Goal: Task Accomplishment & Management: Complete application form

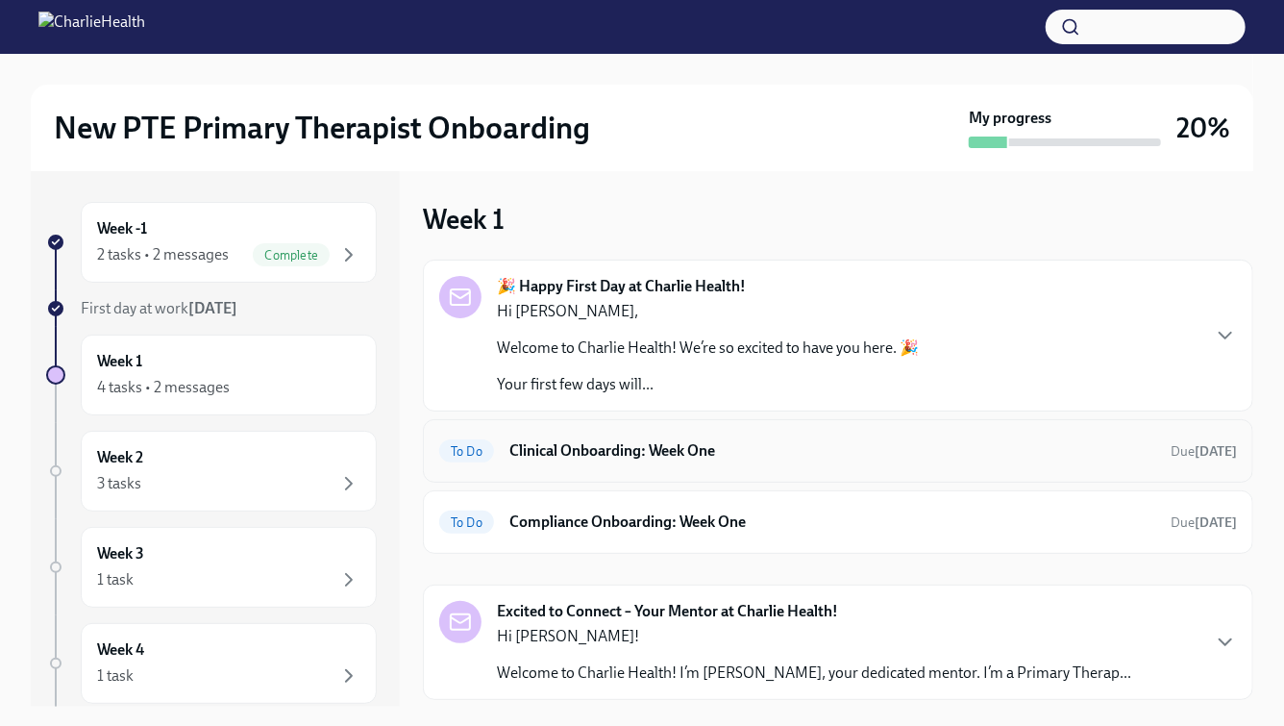
click at [598, 449] on h6 "Clinical Onboarding: Week One" at bounding box center [832, 450] width 646 height 21
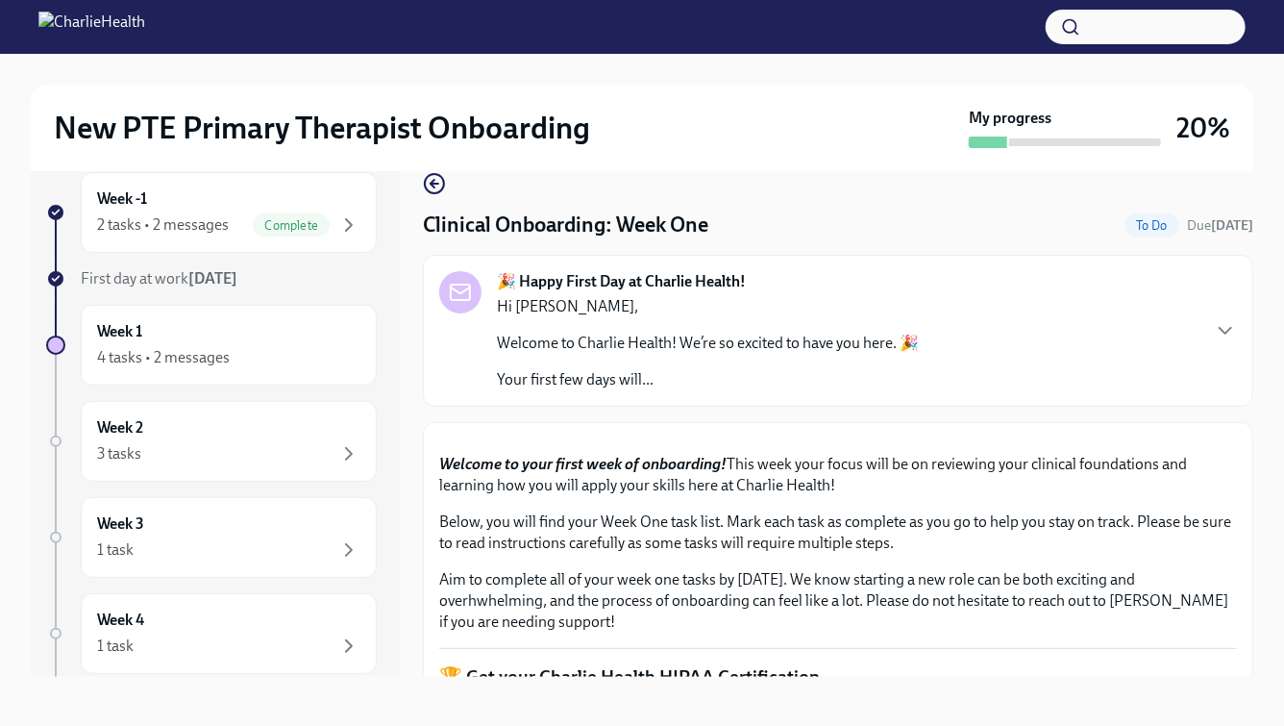
scroll to position [34, 0]
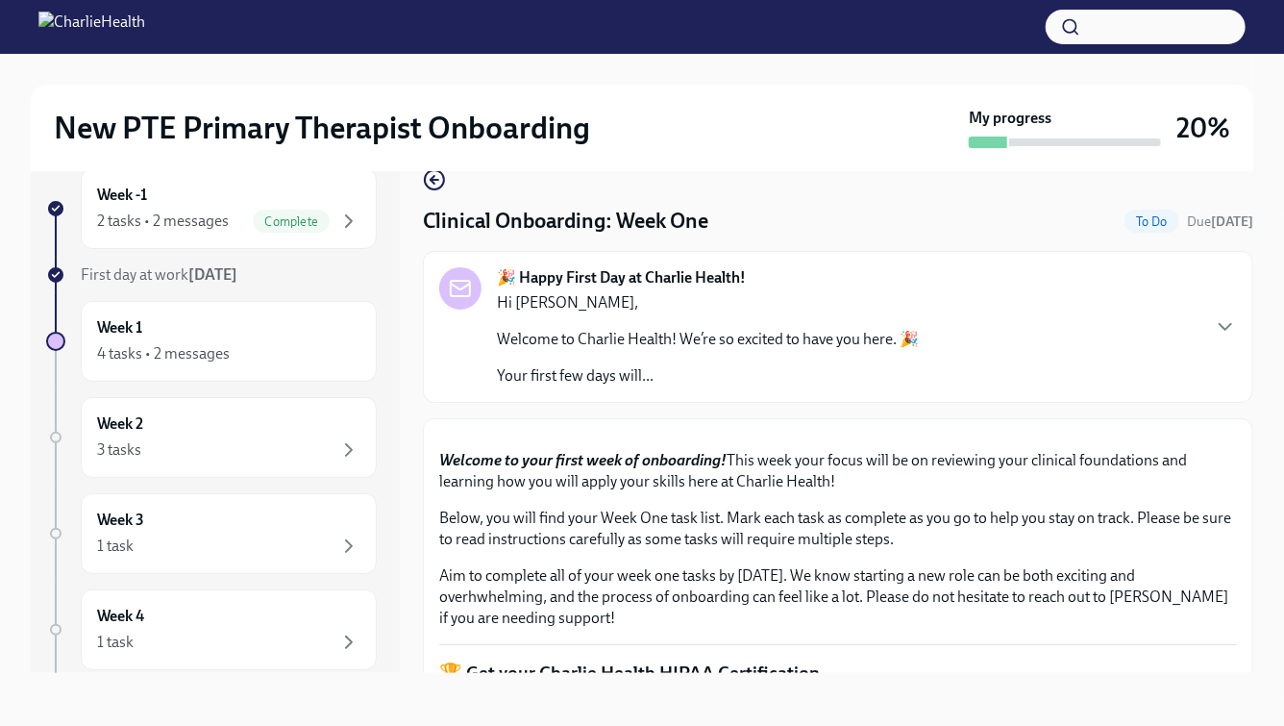
click at [1269, 371] on div "New PTE Primary Therapist Onboarding My progress 20% Week -1 2 tasks • 2 messag…" at bounding box center [642, 373] width 1284 height 706
click at [1271, 374] on div "New PTE Primary Therapist Onboarding My progress 20% Week -1 2 tasks • 2 messag…" at bounding box center [642, 373] width 1284 height 706
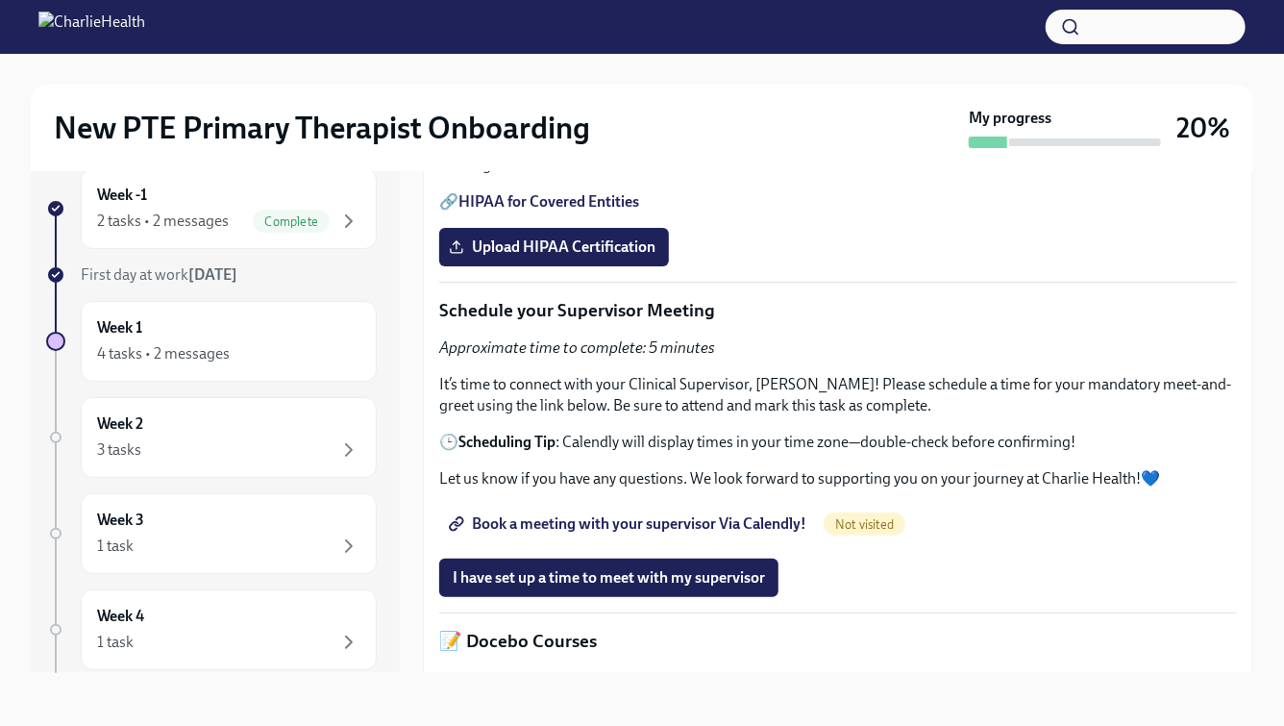
scroll to position [626, 0]
click at [574, 256] on span "Upload HIPAA Certification" at bounding box center [554, 245] width 203 height 19
click at [0, 0] on input "Upload HIPAA Certification" at bounding box center [0, 0] width 0 height 0
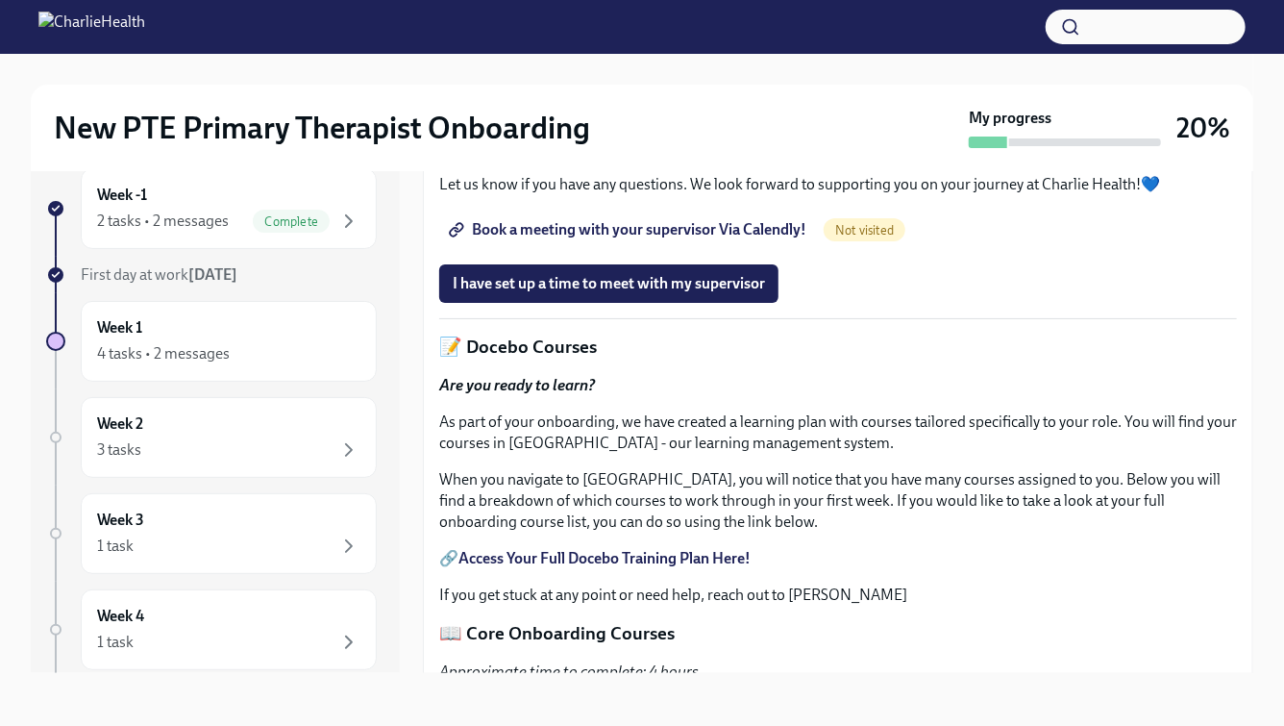
scroll to position [932, 0]
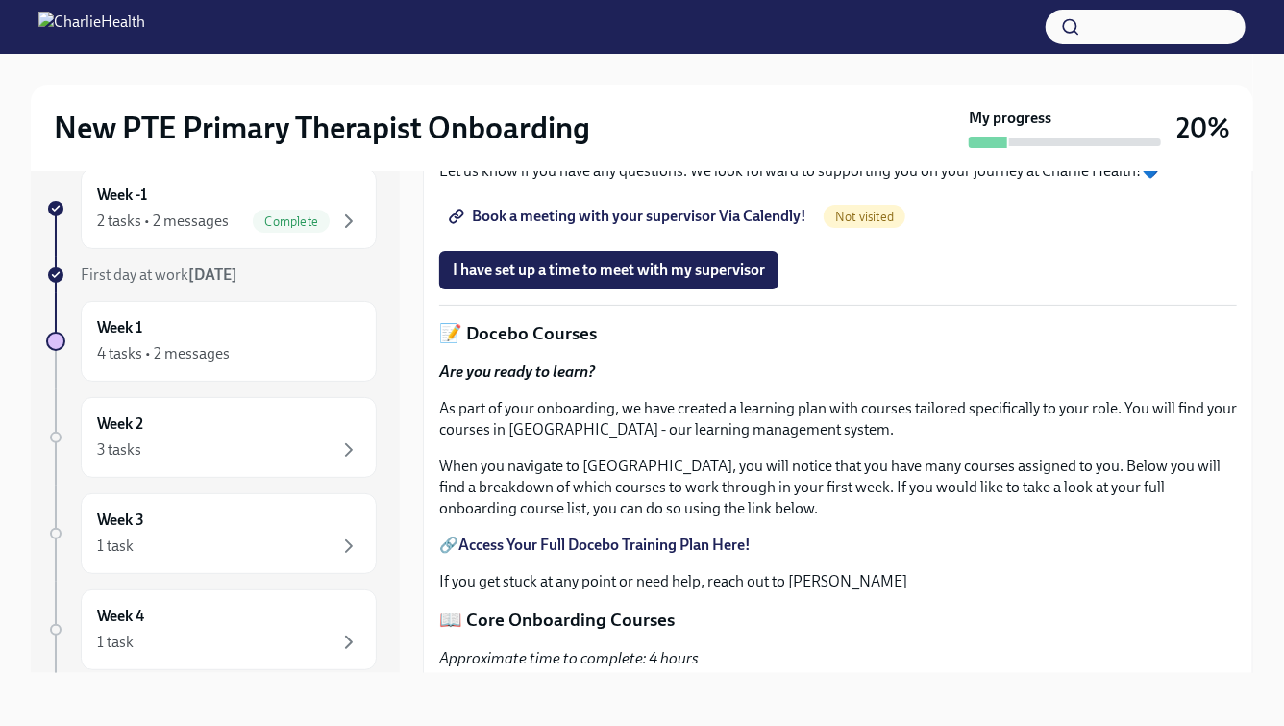
click at [665, 226] on span "Book a meeting with your supervisor Via Calendly!" at bounding box center [630, 216] width 354 height 19
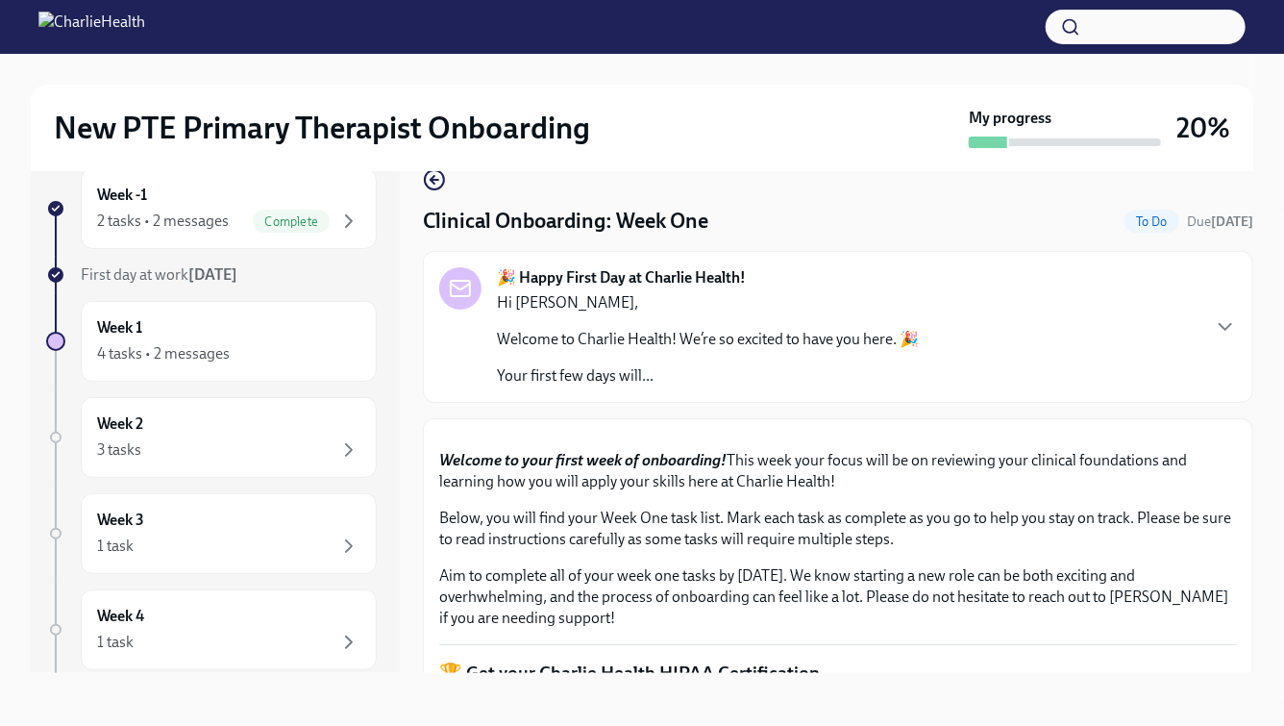
scroll to position [0, 0]
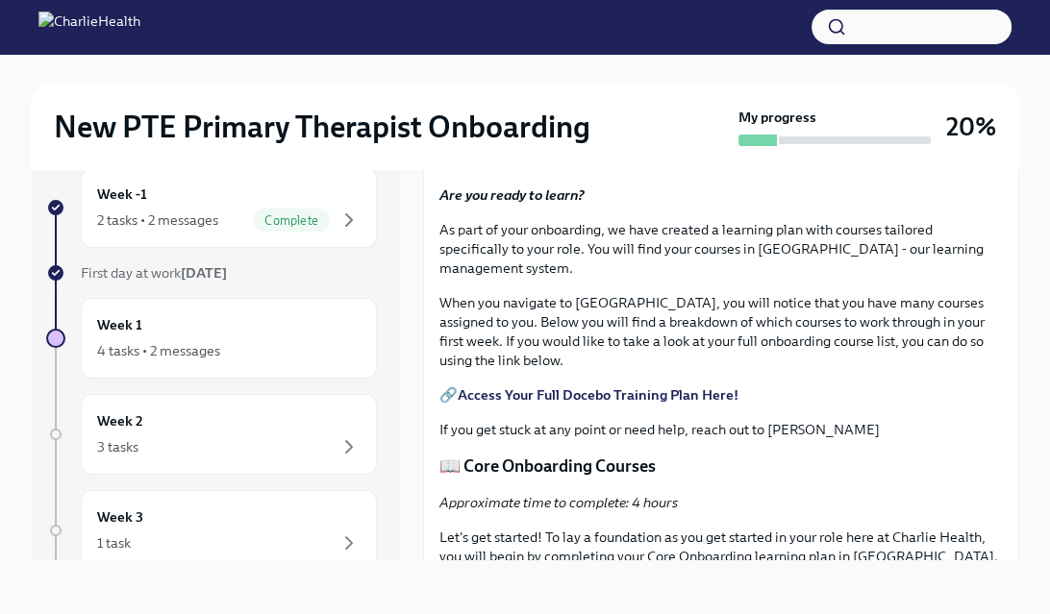
scroll to position [1116, 0]
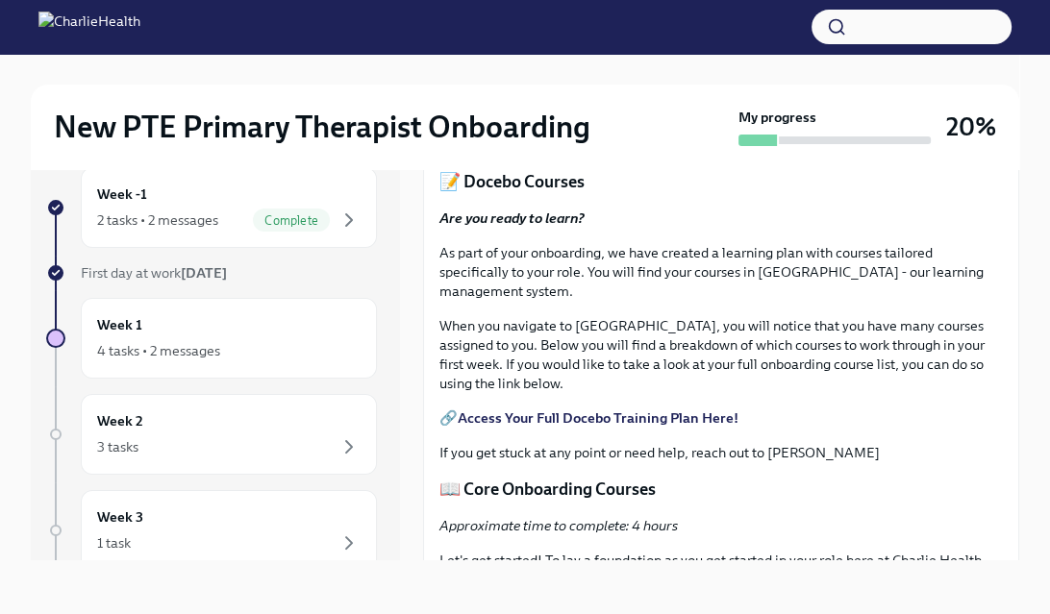
click at [698, 138] on button "I have set up a time to meet with my supervisor" at bounding box center [602, 119] width 327 height 38
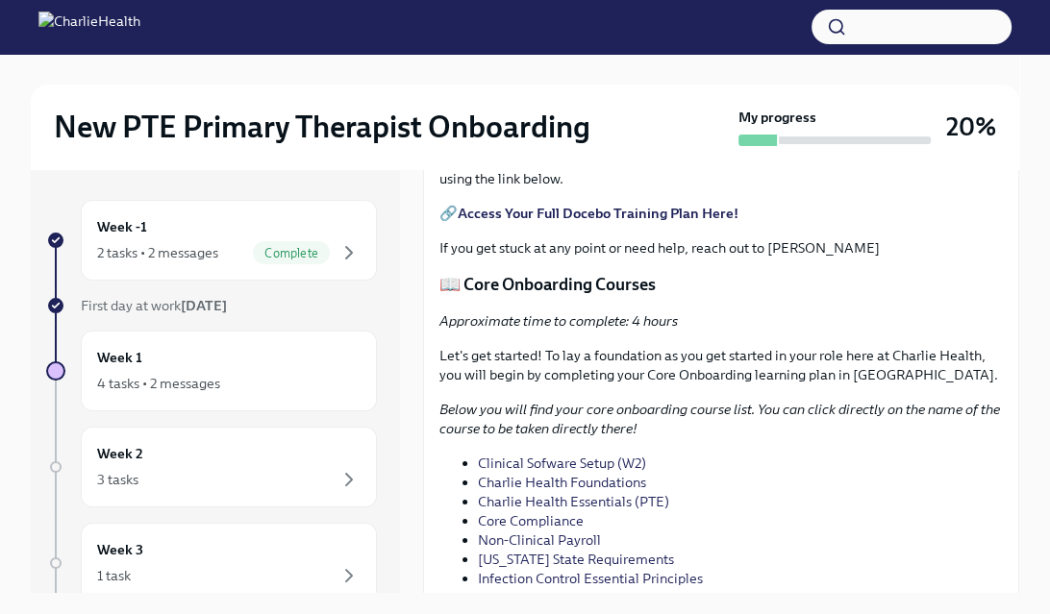
scroll to position [1351, 0]
click at [698, 224] on strong "Access Your Full Docebo Training Plan Here!" at bounding box center [598, 215] width 281 height 17
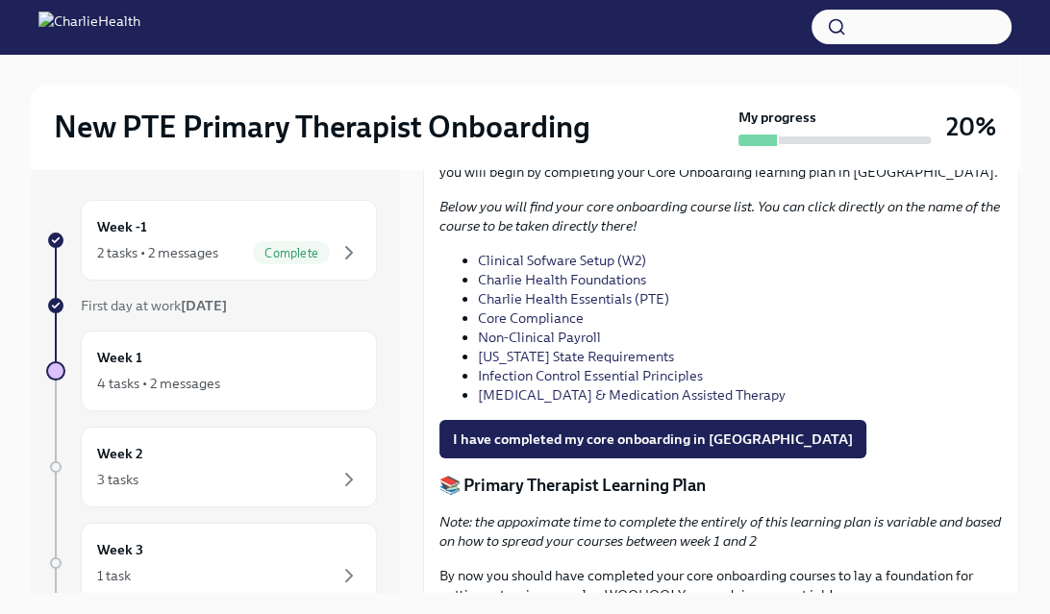
scroll to position [1565, 0]
